Goal: Transaction & Acquisition: Purchase product/service

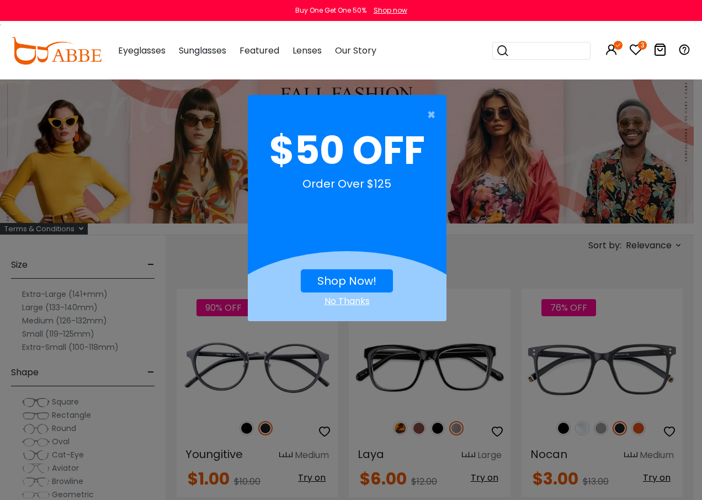
click at [354, 302] on div "No Thanks" at bounding box center [347, 301] width 199 height 13
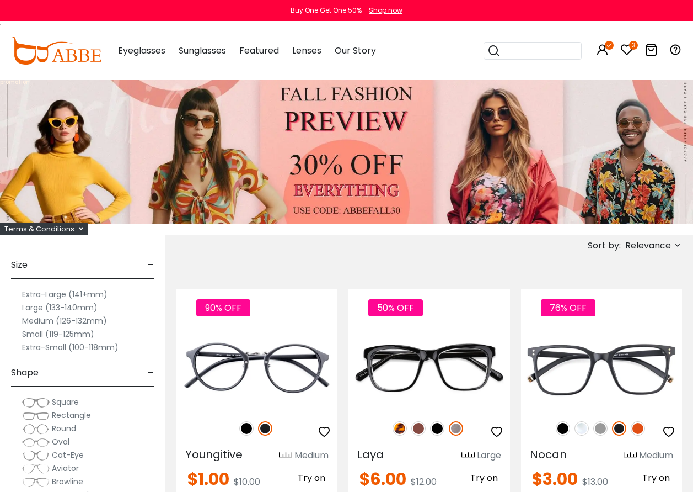
click at [62, 229] on div "Terms & Conditions" at bounding box center [44, 229] width 88 height 12
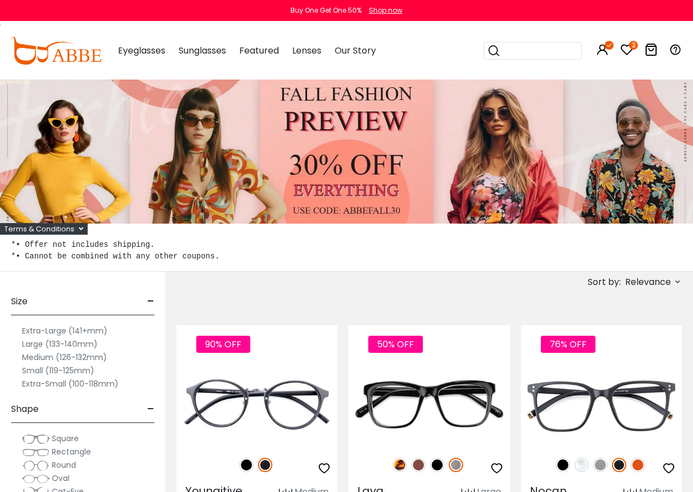
click at [83, 230] on div "Terms & Conditions" at bounding box center [44, 229] width 88 height 12
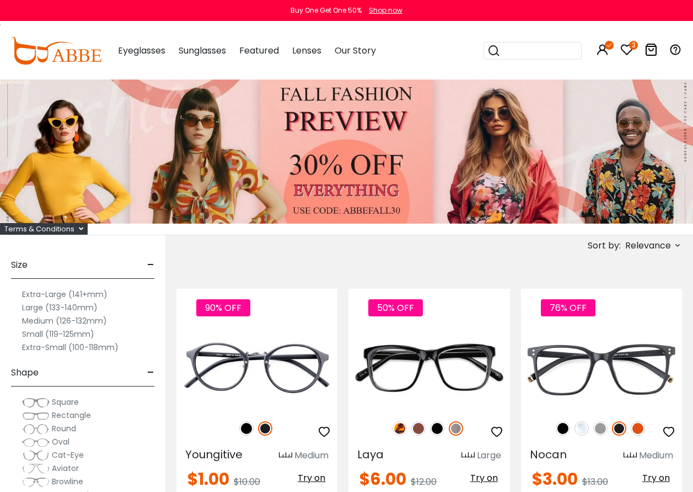
click at [679, 243] on icon at bounding box center [678, 245] width 9 height 9
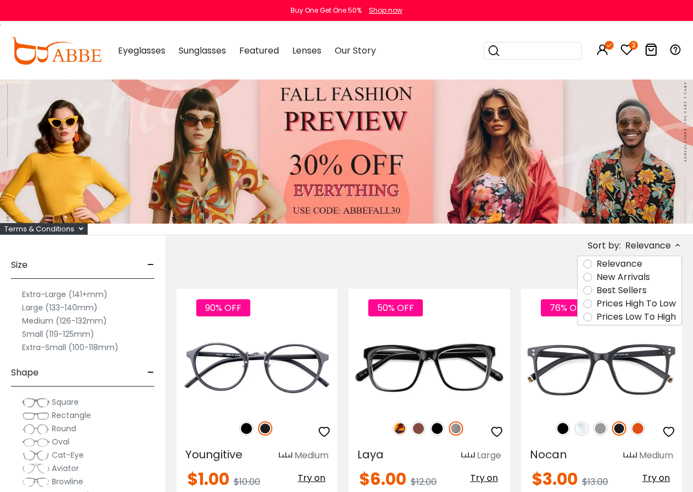
click at [597, 318] on label "Prices Low To High" at bounding box center [636, 316] width 79 height 13
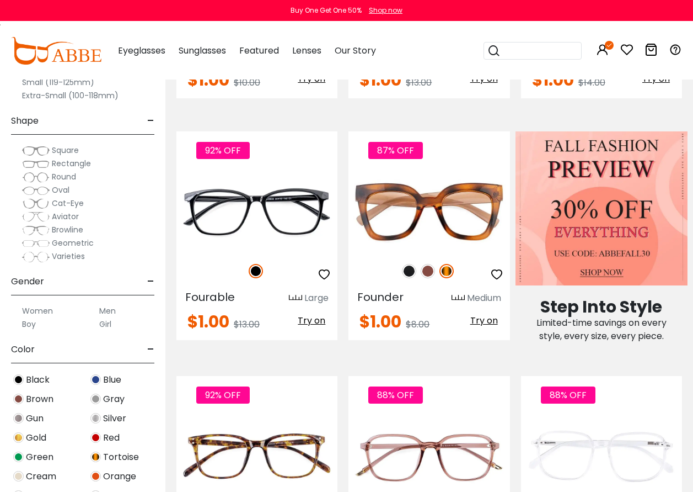
scroll to position [386, 0]
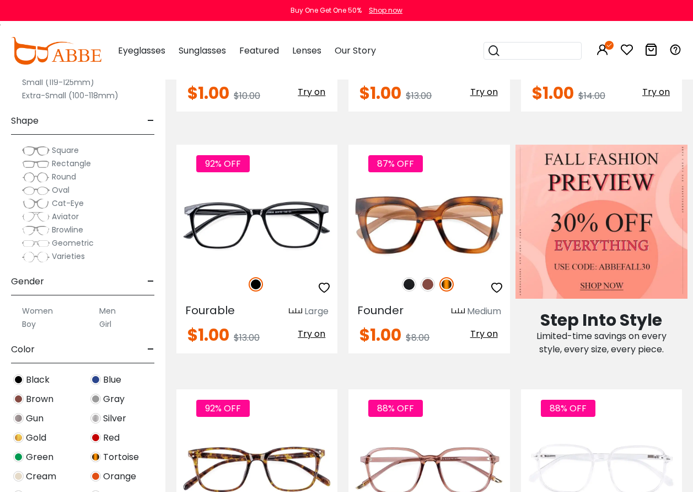
click at [44, 309] on label "Women" at bounding box center [37, 310] width 31 height 13
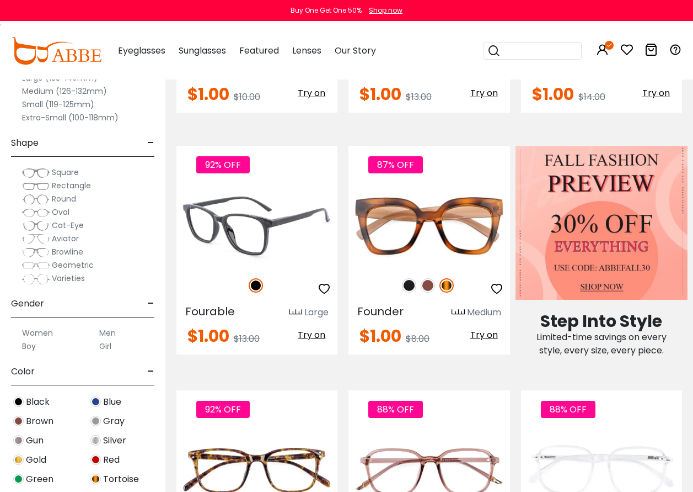
scroll to position [386, 0]
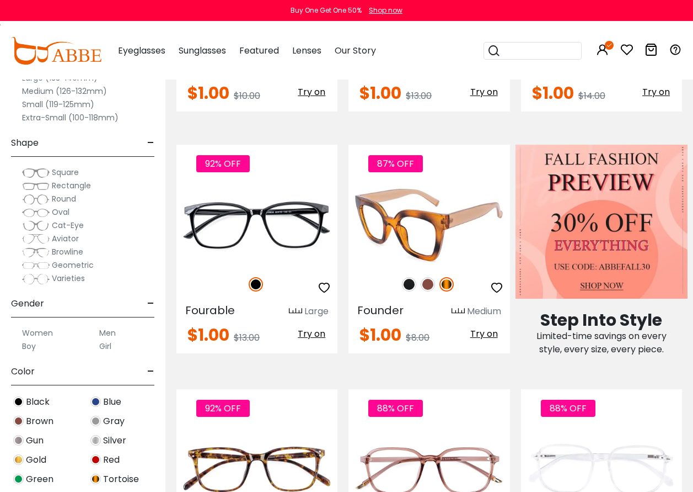
click at [482, 334] on span "Try on" at bounding box center [485, 333] width 28 height 13
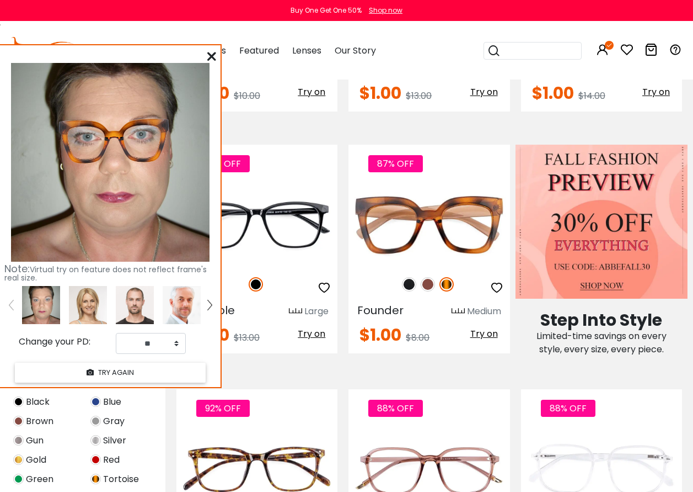
click at [212, 57] on icon at bounding box center [211, 56] width 9 height 9
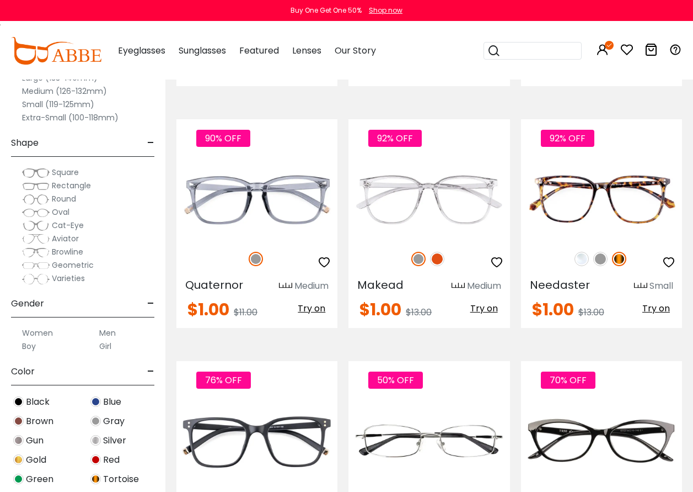
scroll to position [4910, 0]
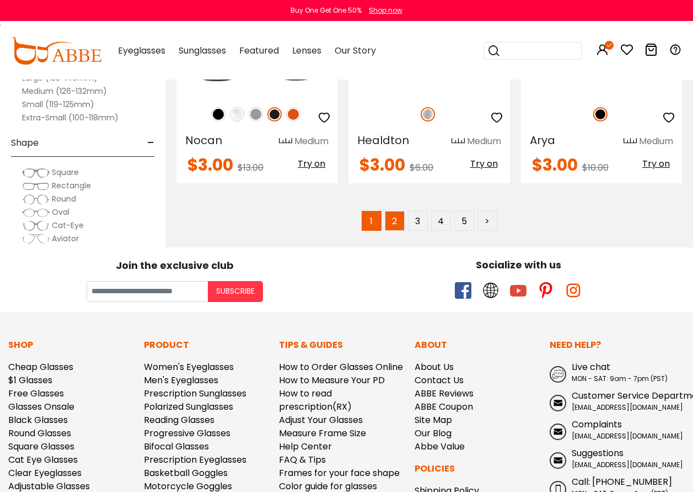
click at [396, 217] on link "2" at bounding box center [395, 221] width 20 height 20
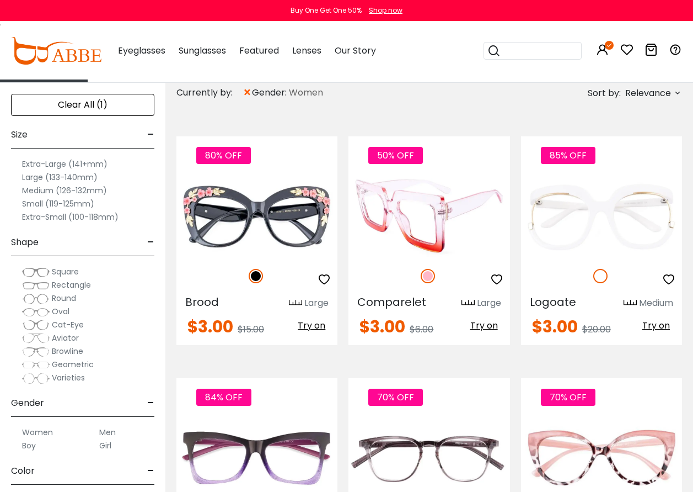
scroll to position [165, 0]
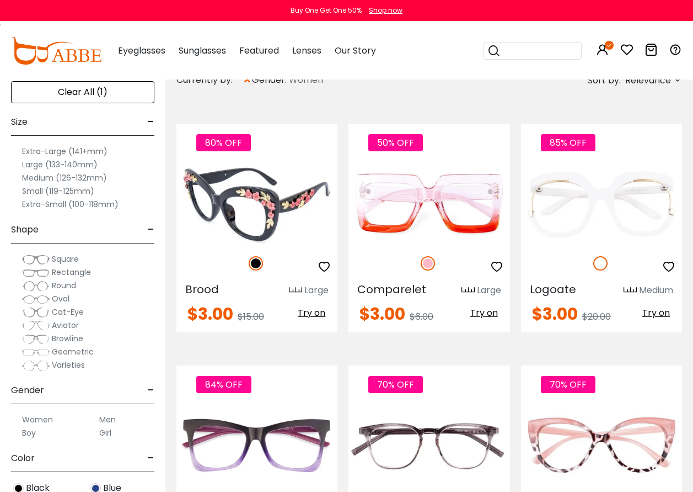
click at [309, 310] on span "Try on" at bounding box center [312, 312] width 28 height 13
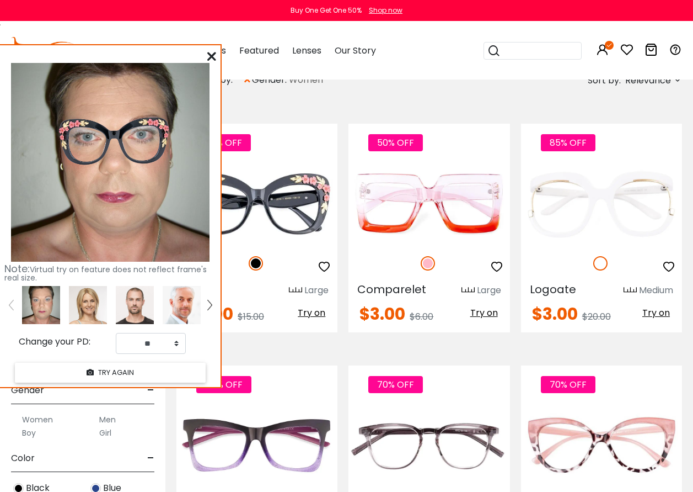
click at [216, 54] on icon at bounding box center [211, 56] width 9 height 9
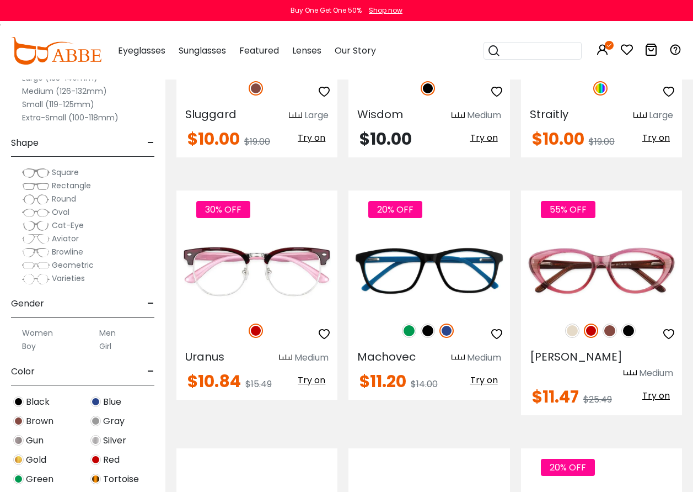
scroll to position [2538, 0]
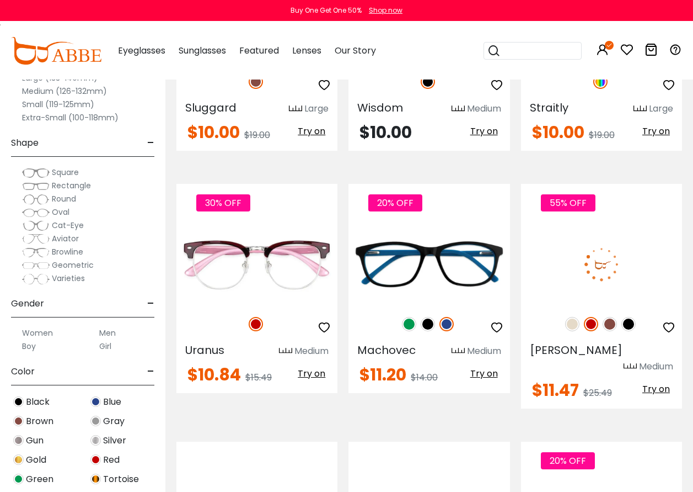
click at [651, 382] on span "Try on" at bounding box center [657, 388] width 28 height 13
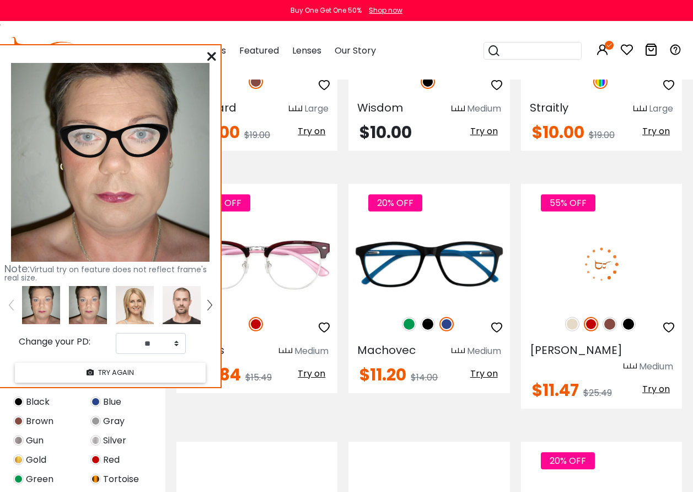
click at [576, 317] on img at bounding box center [572, 324] width 14 height 14
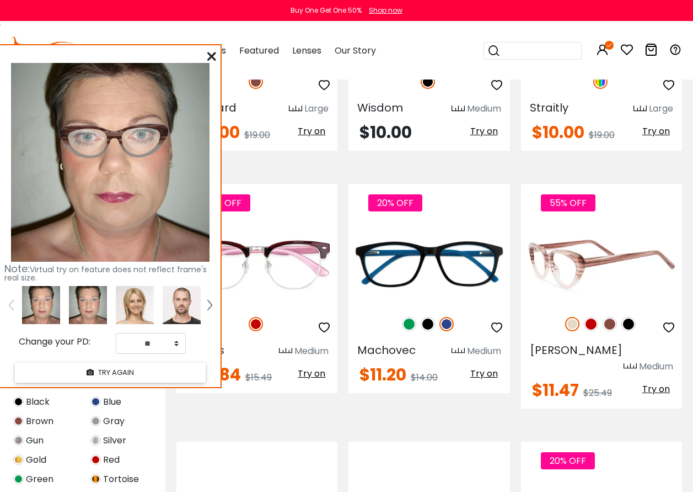
click at [659, 382] on span "Try on" at bounding box center [657, 388] width 28 height 13
click at [594, 317] on img at bounding box center [591, 324] width 14 height 14
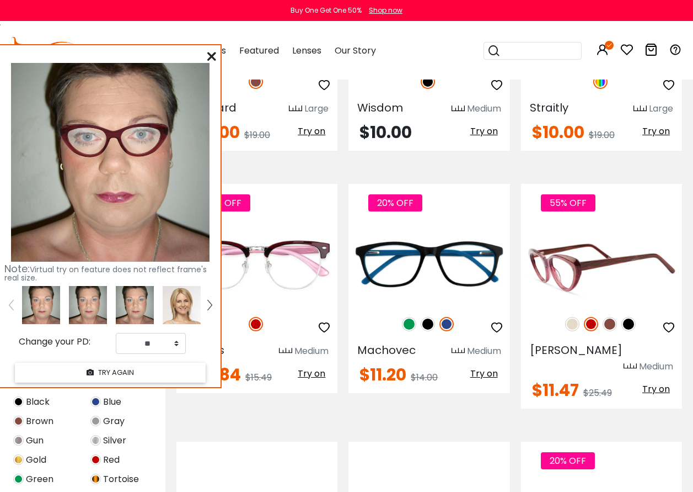
click at [658, 382] on span "Try on" at bounding box center [657, 388] width 28 height 13
click at [629, 317] on img at bounding box center [629, 324] width 14 height 14
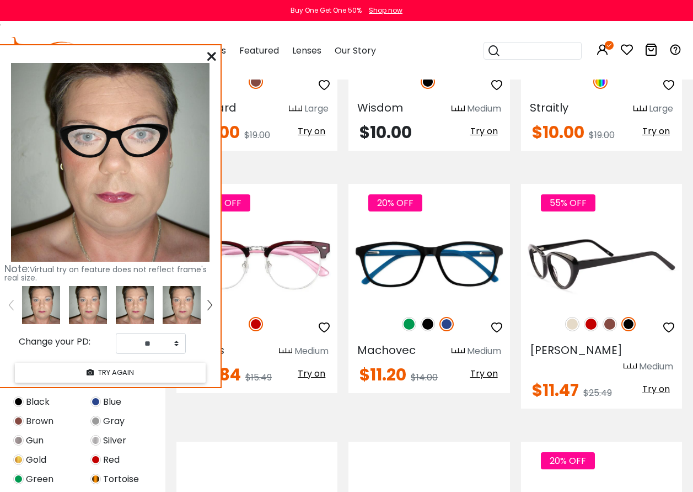
click at [610, 317] on img at bounding box center [610, 324] width 14 height 14
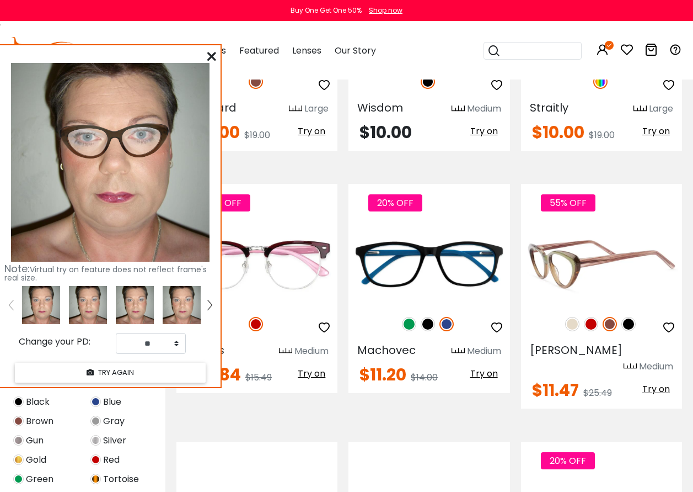
click at [568, 317] on img at bounding box center [572, 324] width 14 height 14
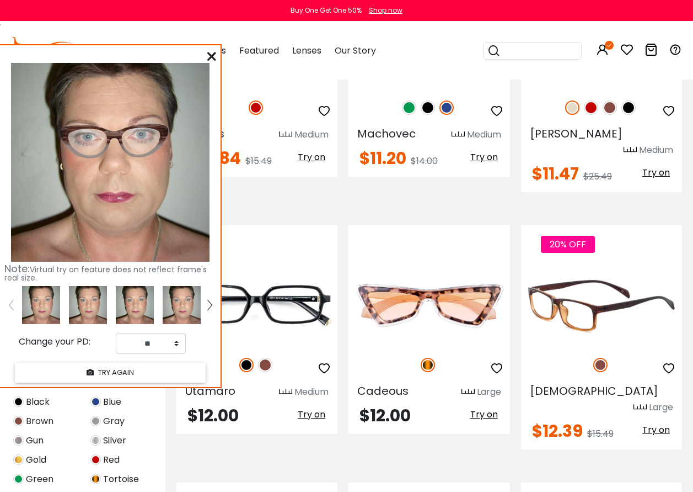
scroll to position [2758, 0]
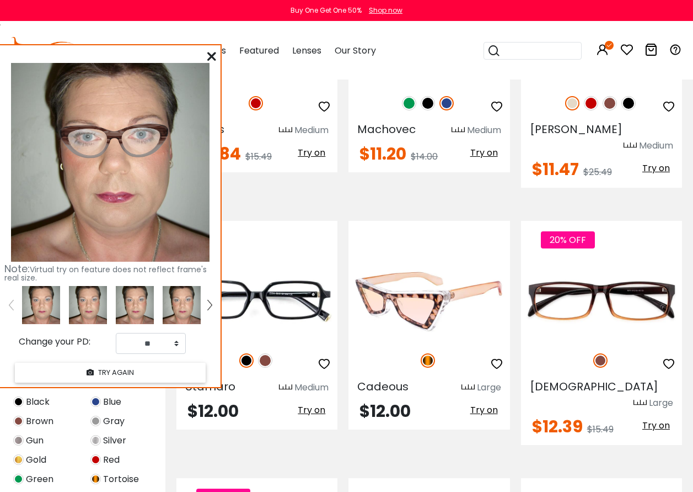
click at [488, 403] on span "Try on" at bounding box center [485, 409] width 28 height 13
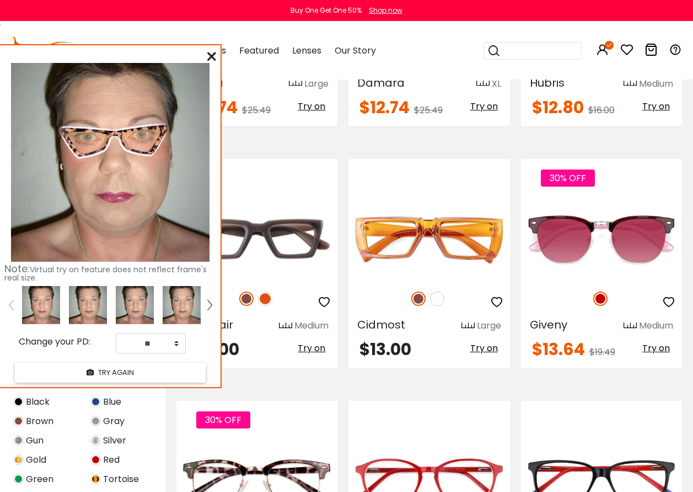
scroll to position [3586, 0]
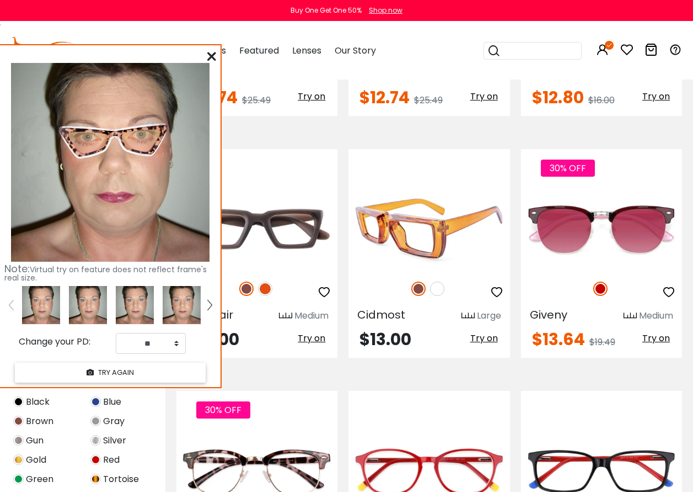
click at [478, 332] on span "Try on" at bounding box center [485, 338] width 28 height 13
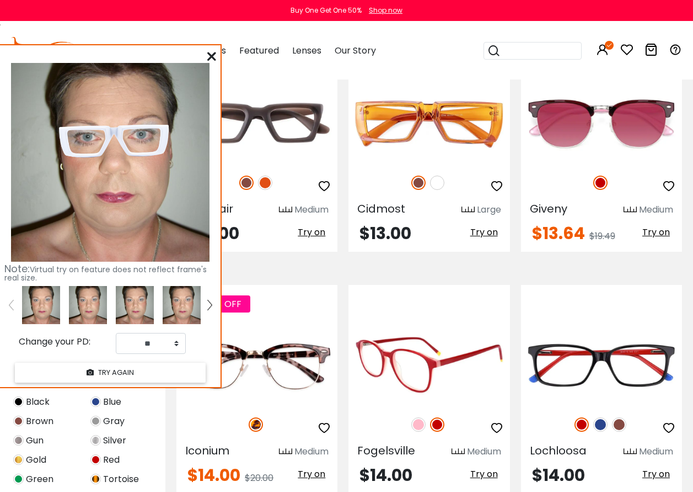
scroll to position [3696, 0]
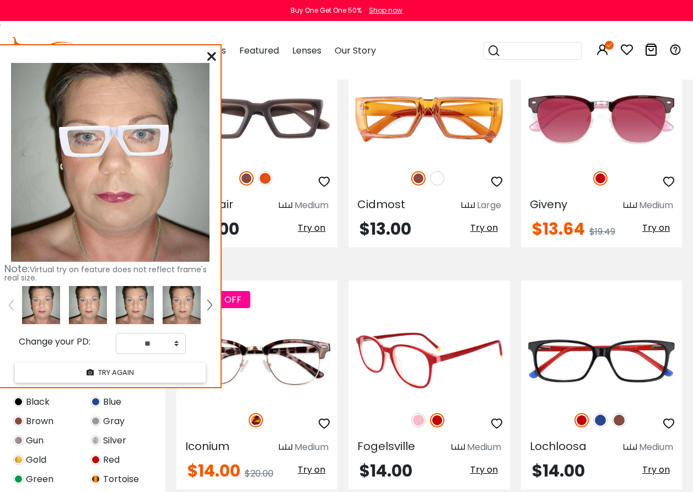
click at [480, 463] on span "Try on" at bounding box center [485, 469] width 28 height 13
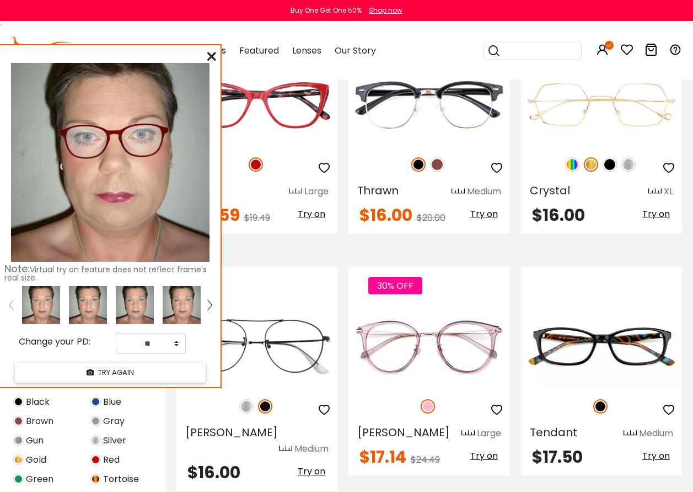
scroll to position [4689, 0]
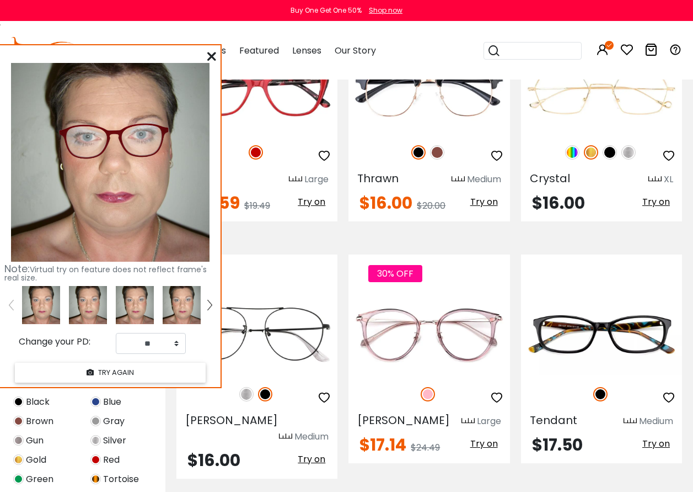
click at [210, 52] on icon at bounding box center [211, 56] width 9 height 9
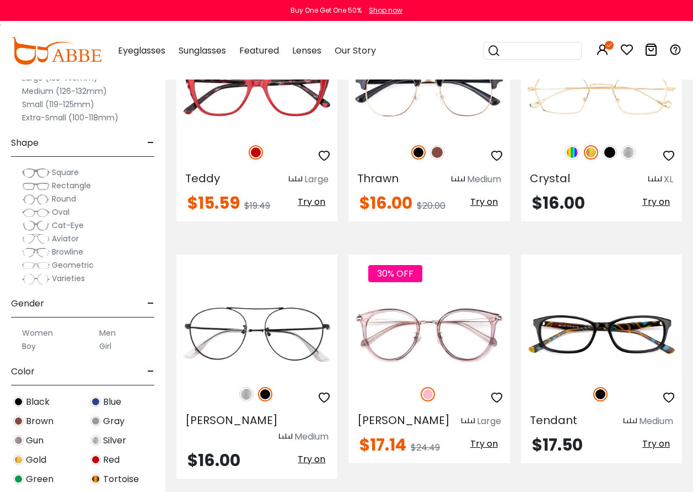
click at [649, 52] on icon at bounding box center [651, 49] width 13 height 13
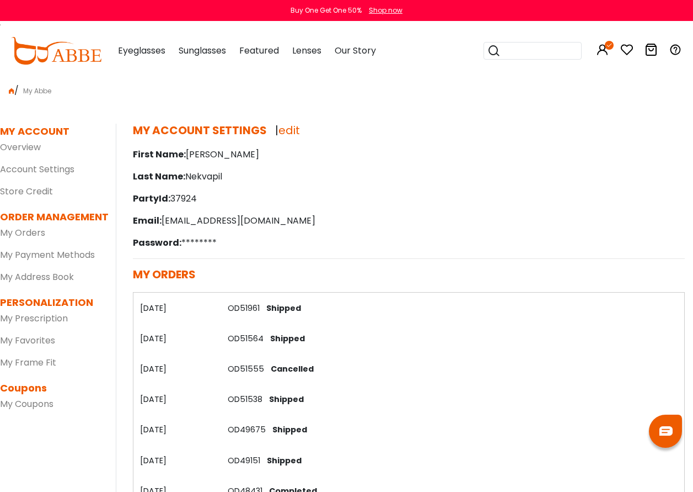
click at [649, 52] on icon at bounding box center [651, 49] width 13 height 13
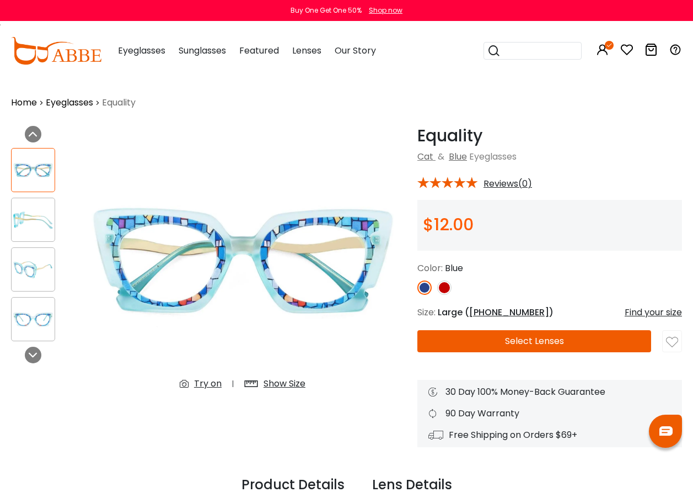
click at [202, 381] on div "Try on" at bounding box center [208, 383] width 28 height 13
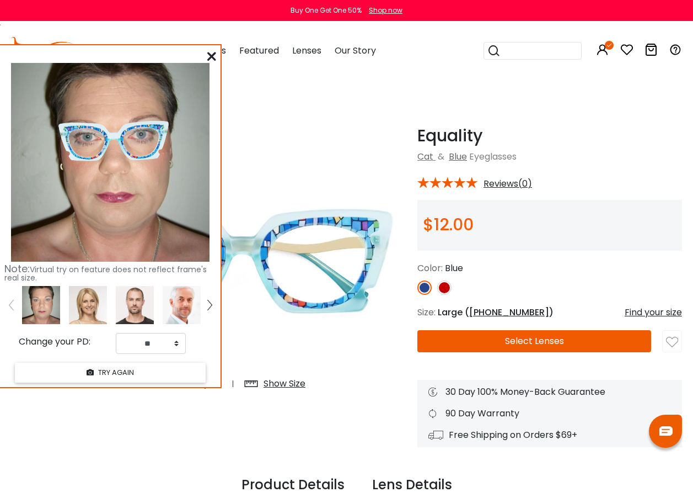
click at [210, 57] on icon at bounding box center [211, 56] width 9 height 9
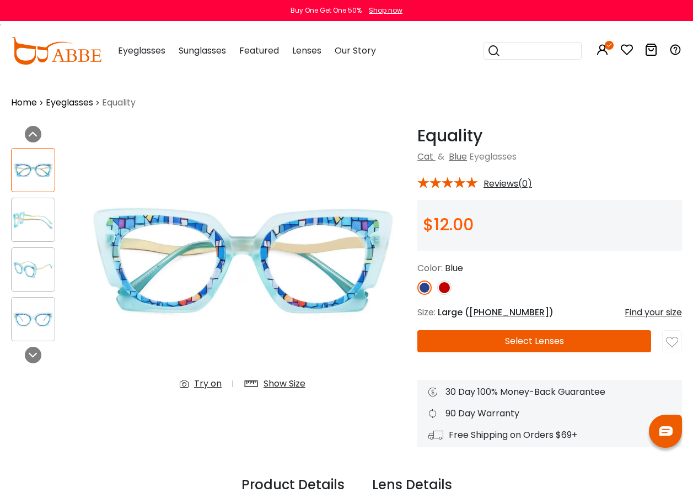
click at [446, 286] on img at bounding box center [444, 287] width 14 height 14
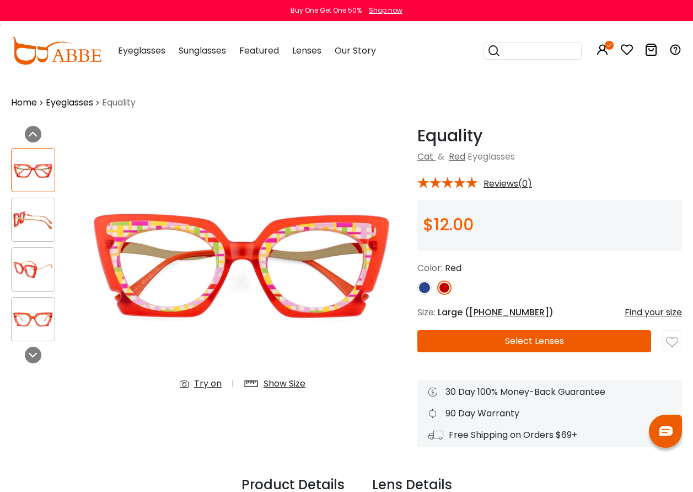
click at [425, 287] on img at bounding box center [425, 287] width 14 height 14
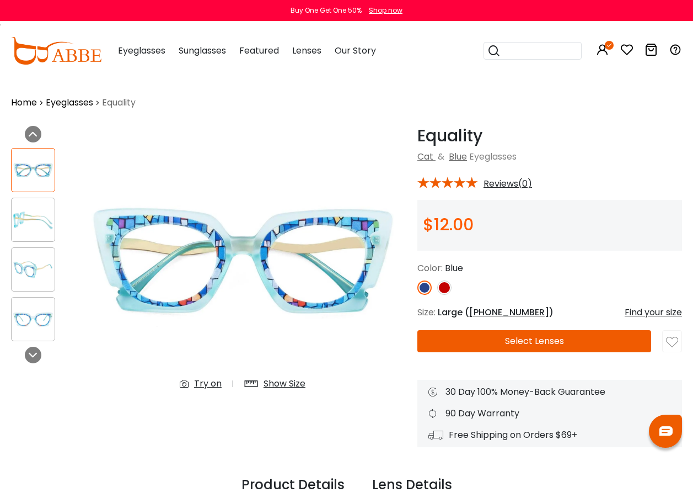
click at [532, 341] on button "Select Lenses" at bounding box center [535, 341] width 234 height 22
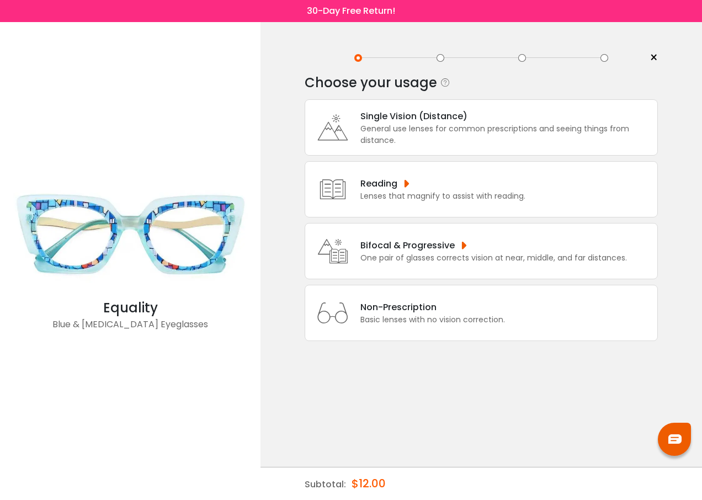
click at [390, 121] on div "Single Vision (Distance)" at bounding box center [505, 116] width 291 height 14
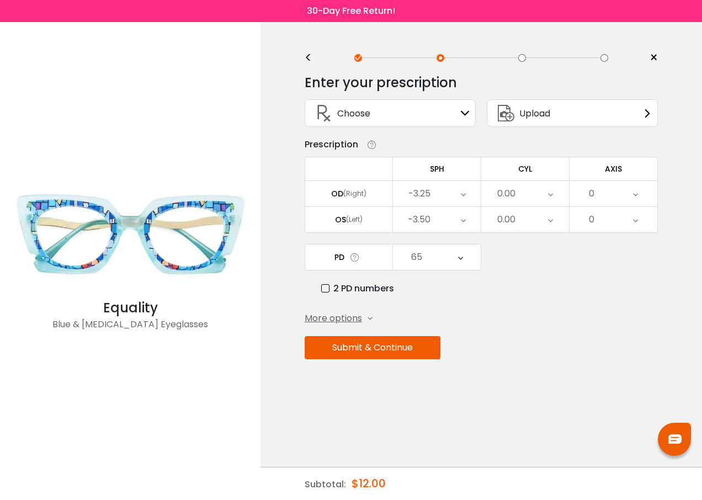
click at [461, 194] on icon at bounding box center [463, 193] width 5 height 25
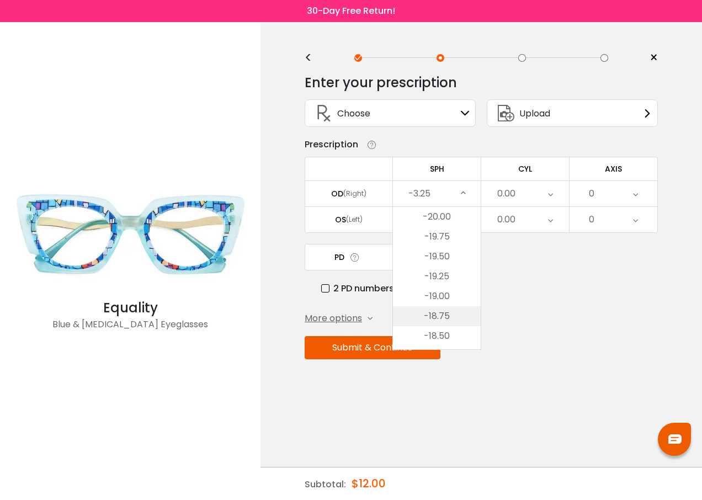
click at [437, 317] on li "-18.75" at bounding box center [437, 316] width 88 height 20
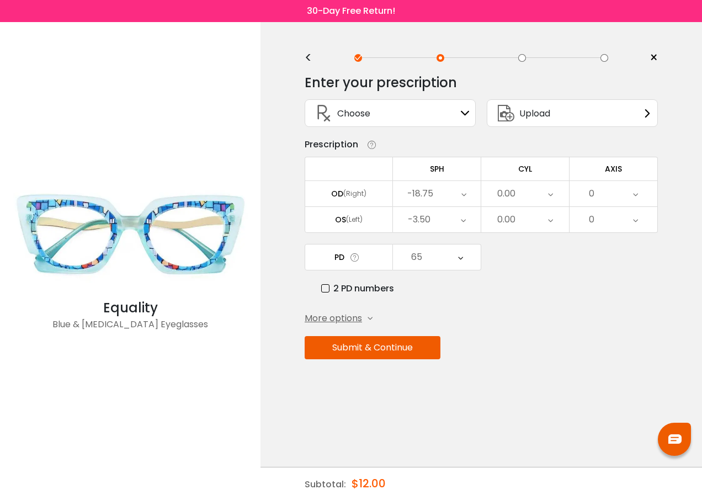
click at [464, 221] on icon at bounding box center [463, 219] width 5 height 25
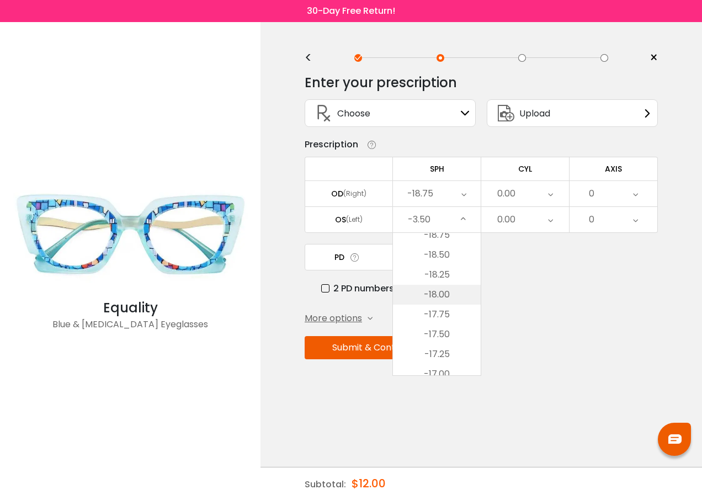
scroll to position [81, 0]
click at [438, 261] on li "-18.75" at bounding box center [437, 262] width 88 height 20
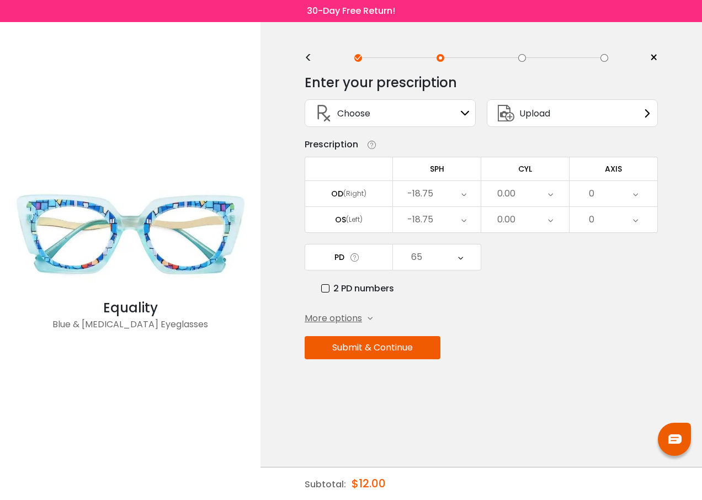
click at [342, 316] on span "More options" at bounding box center [333, 318] width 57 height 13
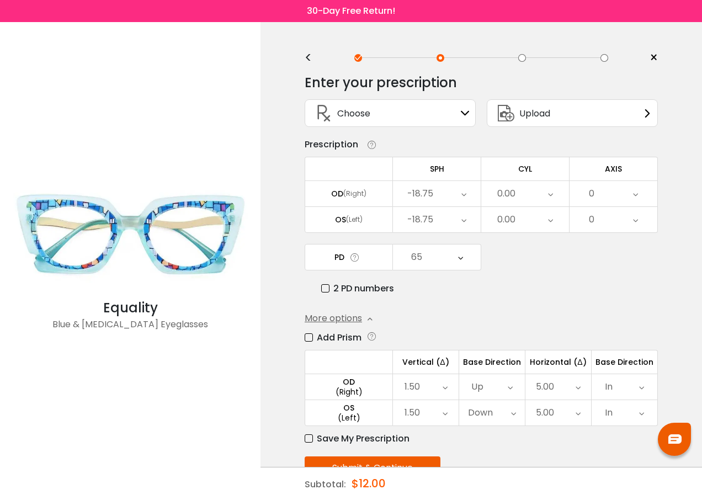
click at [480, 297] on div "Enter your prescription SPH (Sphere) Lens strength needed to correct your visio…" at bounding box center [481, 300] width 353 height 468
click at [310, 332] on label "Add Prism" at bounding box center [333, 337] width 57 height 14
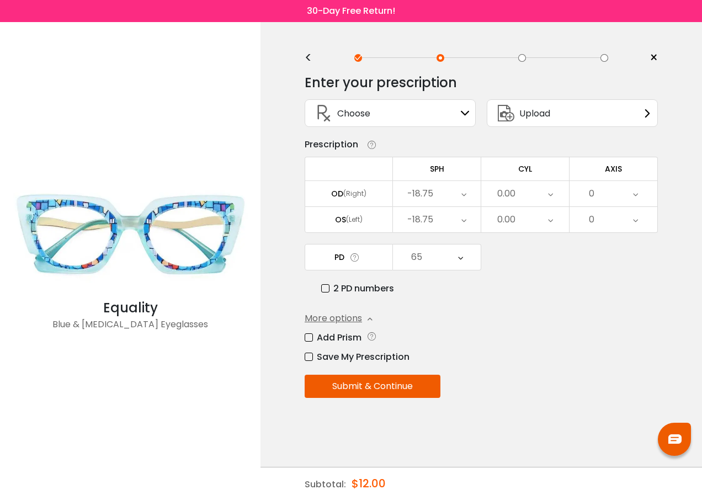
click at [366, 386] on button "Submit & Continue" at bounding box center [373, 386] width 136 height 23
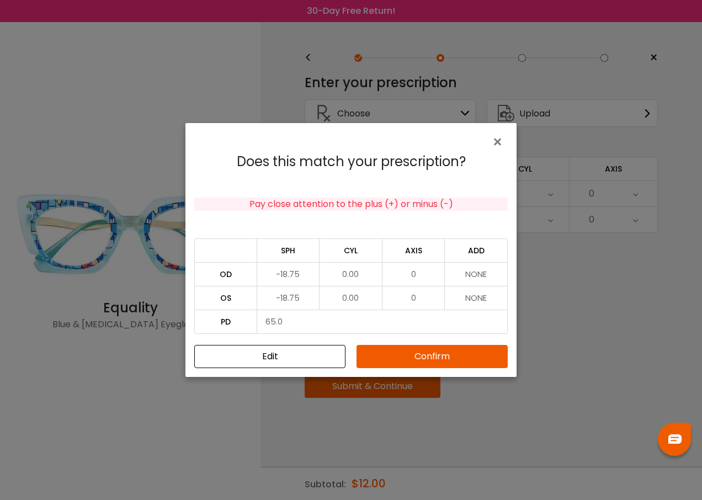
click at [428, 357] on button "Confirm" at bounding box center [431, 356] width 151 height 23
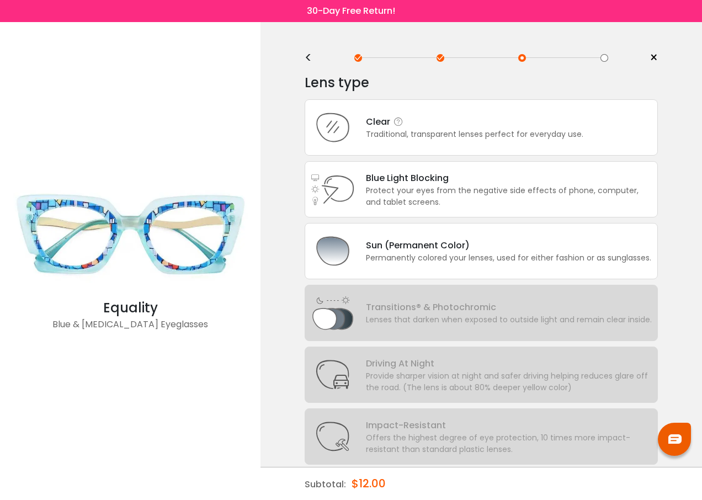
click at [372, 124] on div "Clear" at bounding box center [474, 122] width 217 height 14
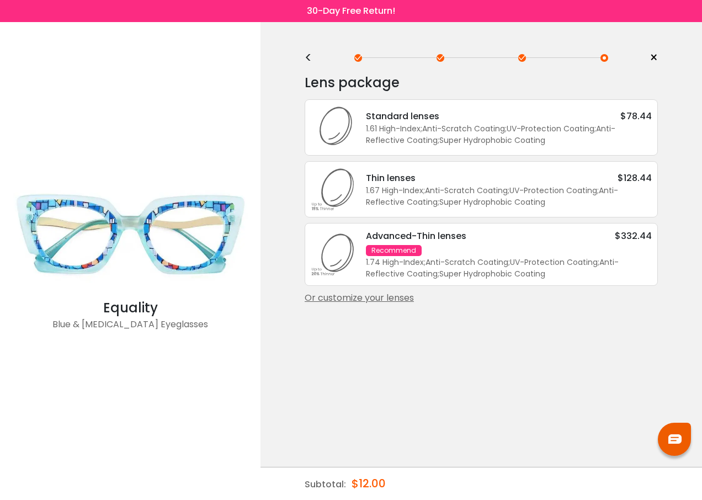
click at [401, 300] on div "Or customize your lenses" at bounding box center [481, 297] width 353 height 13
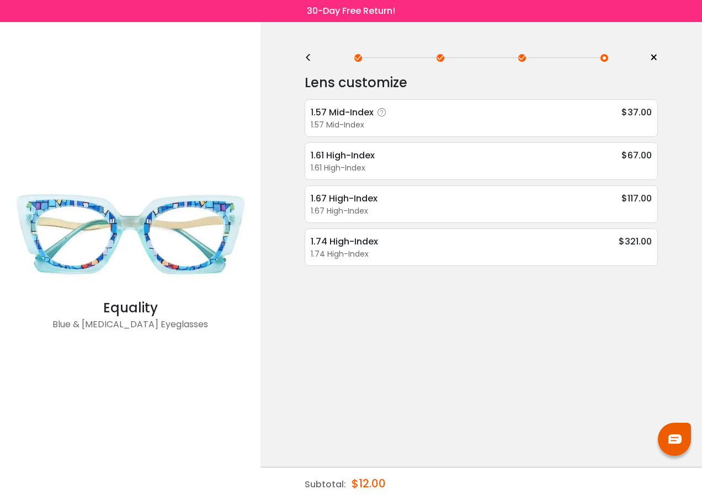
click at [348, 110] on div "1.57 Mid-Index" at bounding box center [350, 112] width 79 height 14
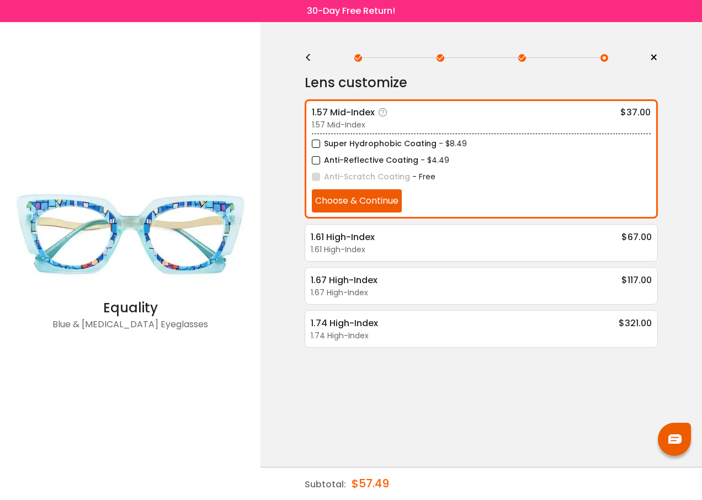
click at [345, 197] on button "Choose & Continue" at bounding box center [357, 200] width 90 height 23
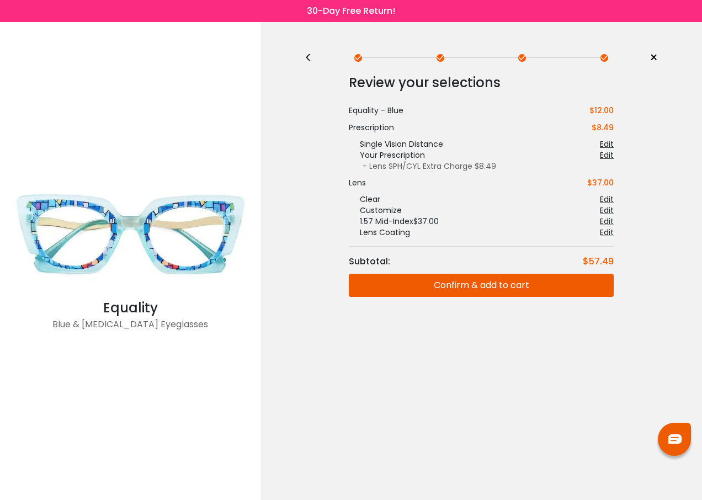
click at [501, 282] on button "Confirm & add to cart" at bounding box center [481, 285] width 265 height 23
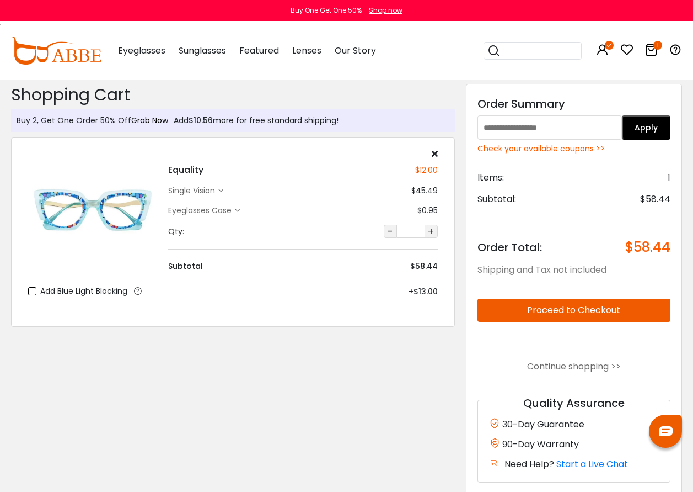
click at [526, 130] on input "text" at bounding box center [550, 127] width 145 height 24
type input "**********"
click at [632, 133] on button "Apply" at bounding box center [646, 127] width 49 height 24
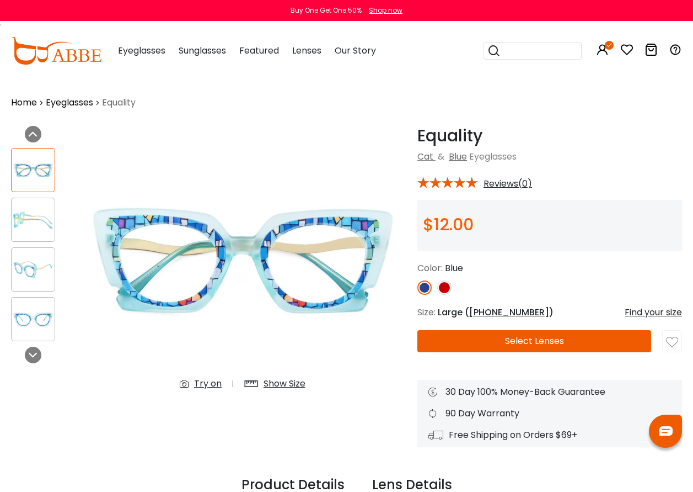
click at [525, 342] on button "Select Lenses" at bounding box center [535, 341] width 234 height 22
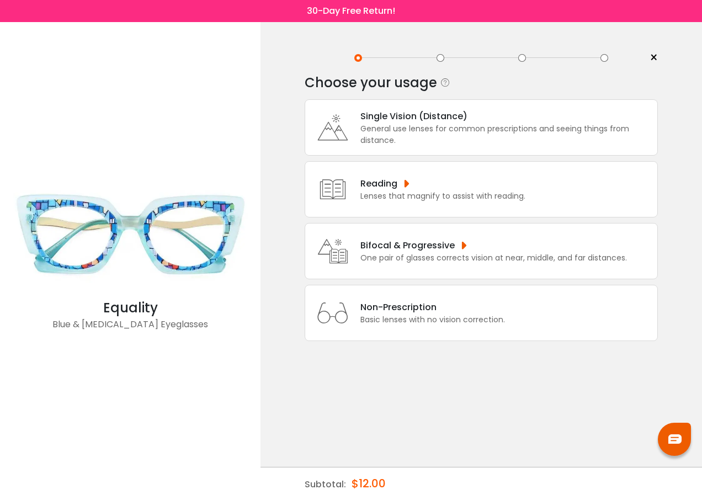
click at [408, 118] on div "Single Vision (Distance)" at bounding box center [505, 116] width 291 height 14
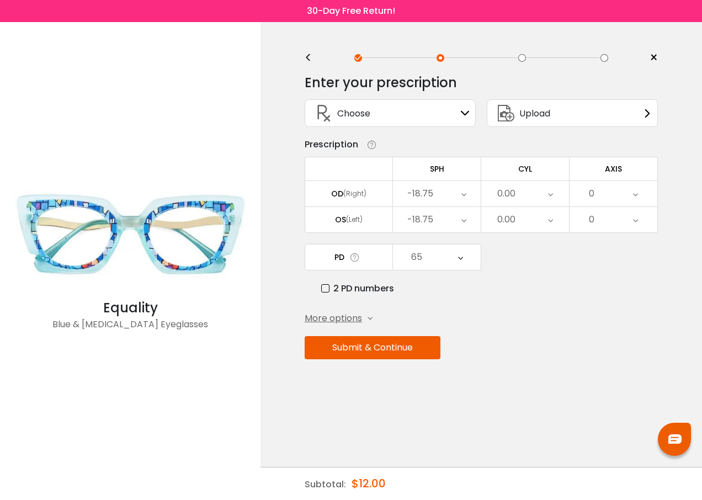
click at [462, 195] on icon at bounding box center [463, 193] width 5 height 25
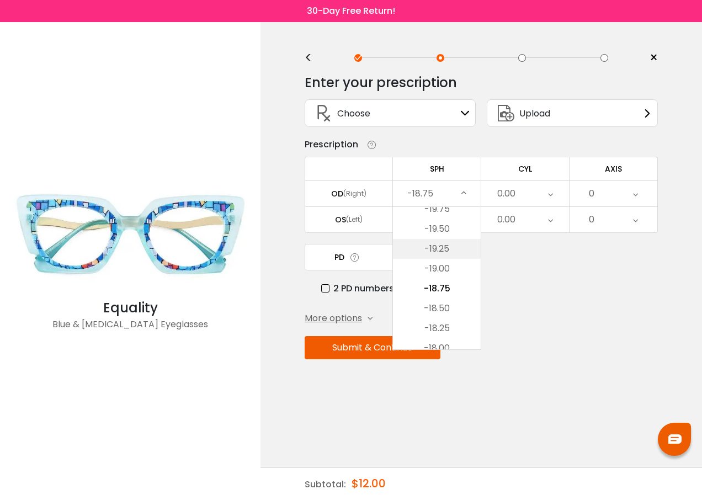
click at [436, 249] on li "-19.25" at bounding box center [437, 249] width 88 height 20
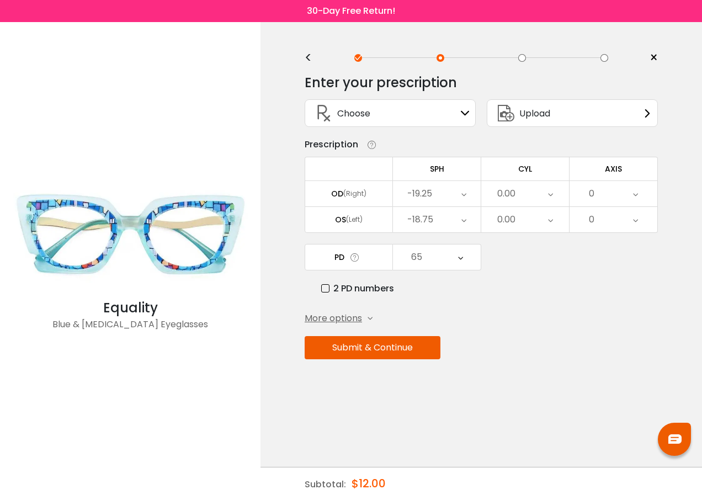
click at [461, 195] on icon at bounding box center [463, 193] width 5 height 25
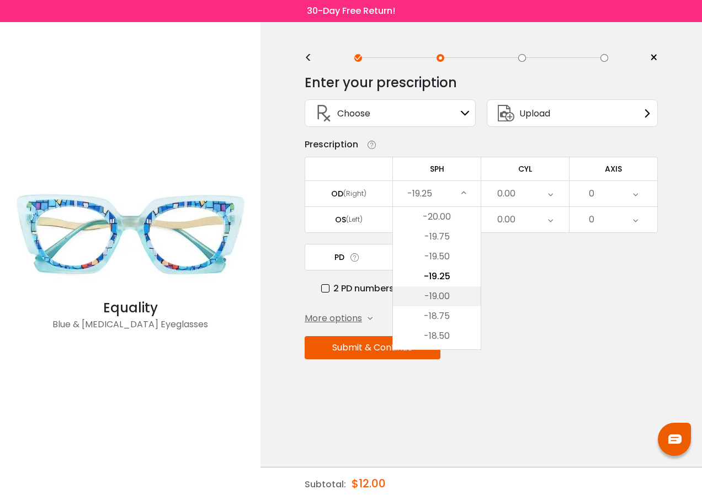
scroll to position [165, 0]
click at [447, 327] on li "-16.50" at bounding box center [437, 329] width 88 height 20
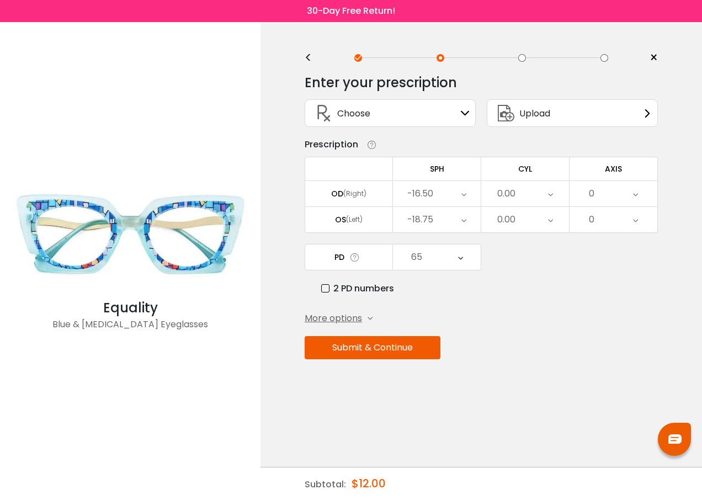
click at [463, 223] on icon at bounding box center [463, 219] width 5 height 25
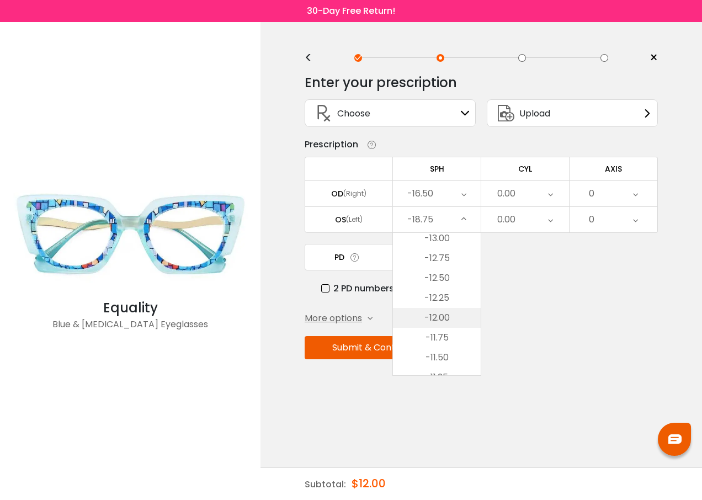
scroll to position [579, 0]
click at [434, 360] on li "-11.25" at bounding box center [437, 359] width 88 height 20
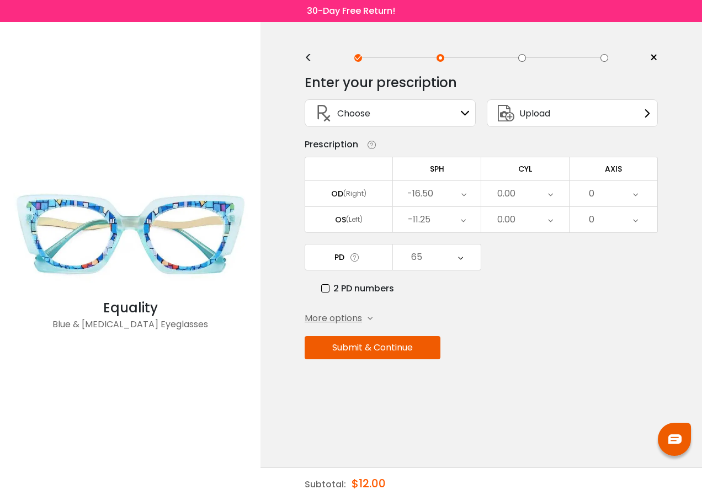
click at [385, 345] on button "Submit & Continue" at bounding box center [373, 347] width 136 height 23
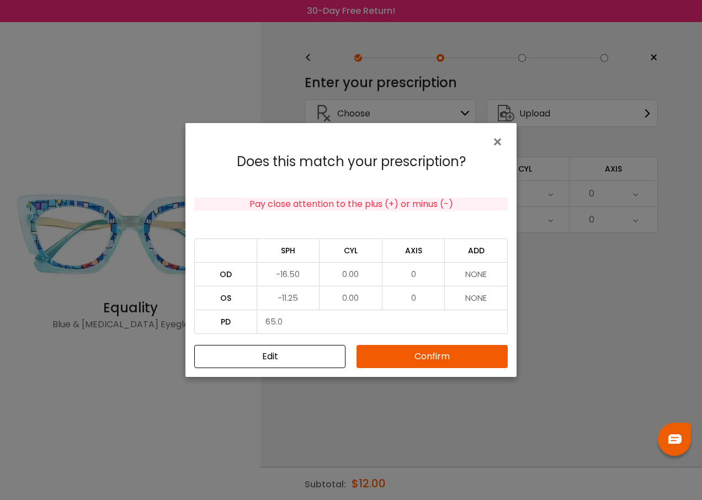
click at [418, 354] on button "Confirm" at bounding box center [431, 356] width 151 height 23
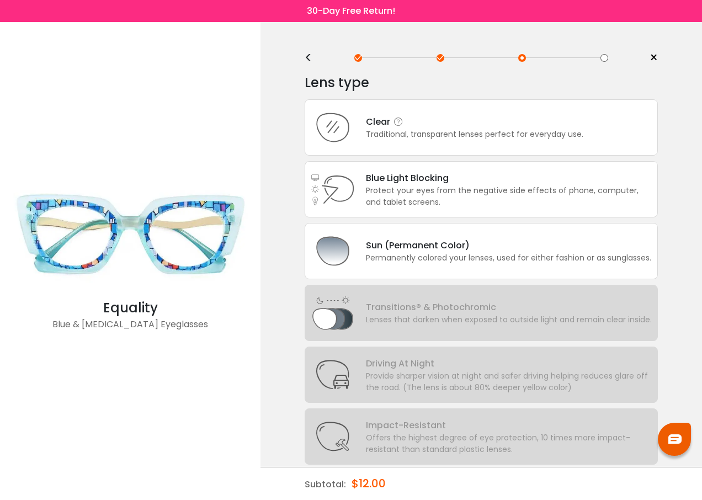
click at [374, 125] on div "Clear" at bounding box center [474, 122] width 217 height 14
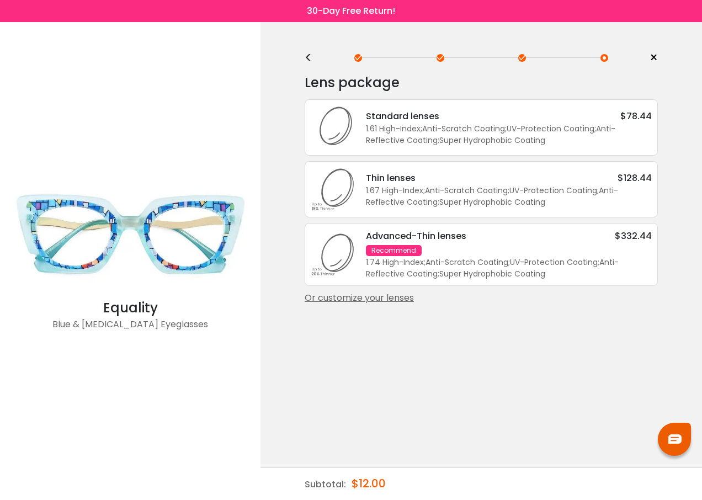
click at [394, 300] on div "Or customize your lenses" at bounding box center [481, 297] width 353 height 13
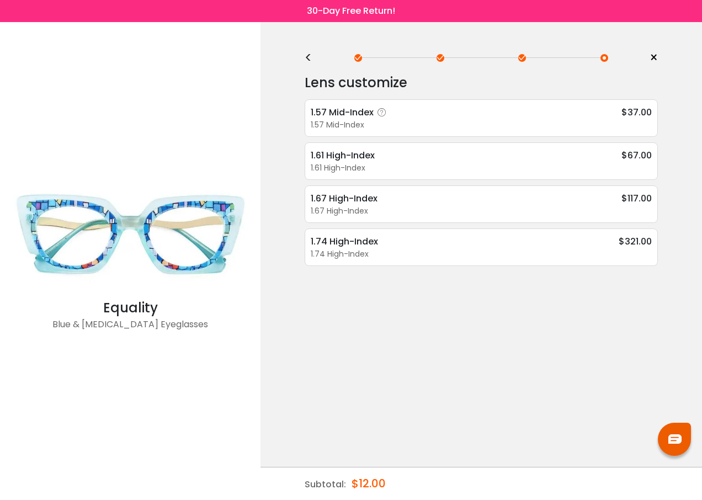
click at [383, 114] on icon at bounding box center [381, 112] width 11 height 11
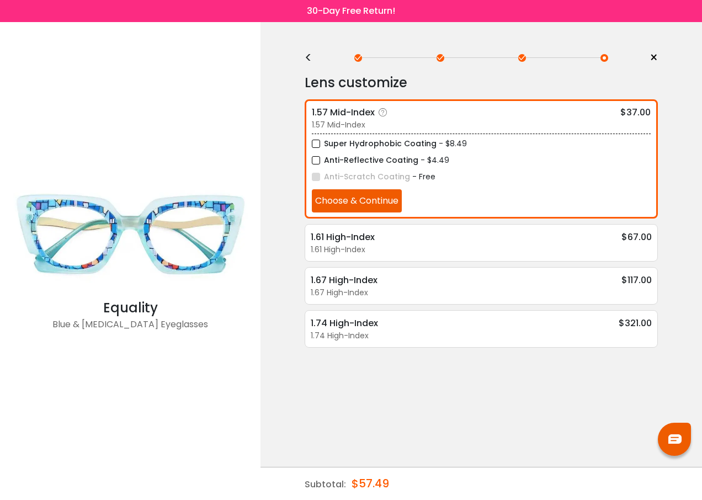
click at [356, 195] on button "Choose & Continue" at bounding box center [357, 200] width 90 height 23
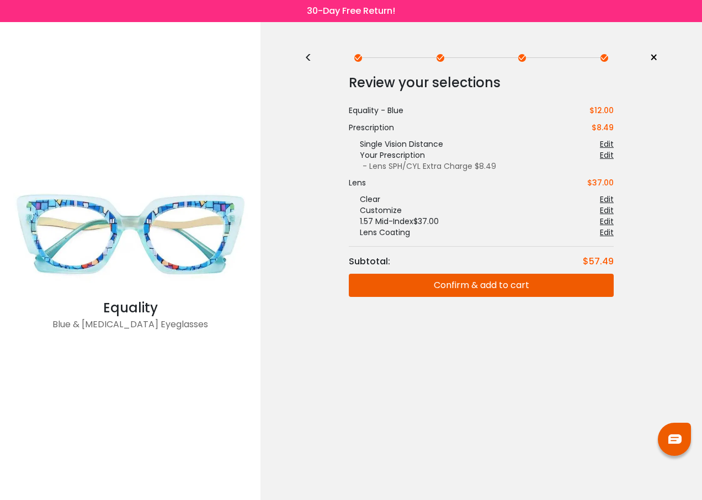
click at [501, 287] on button "Confirm & add to cart" at bounding box center [481, 285] width 265 height 23
